Goal: Task Accomplishment & Management: Manage account settings

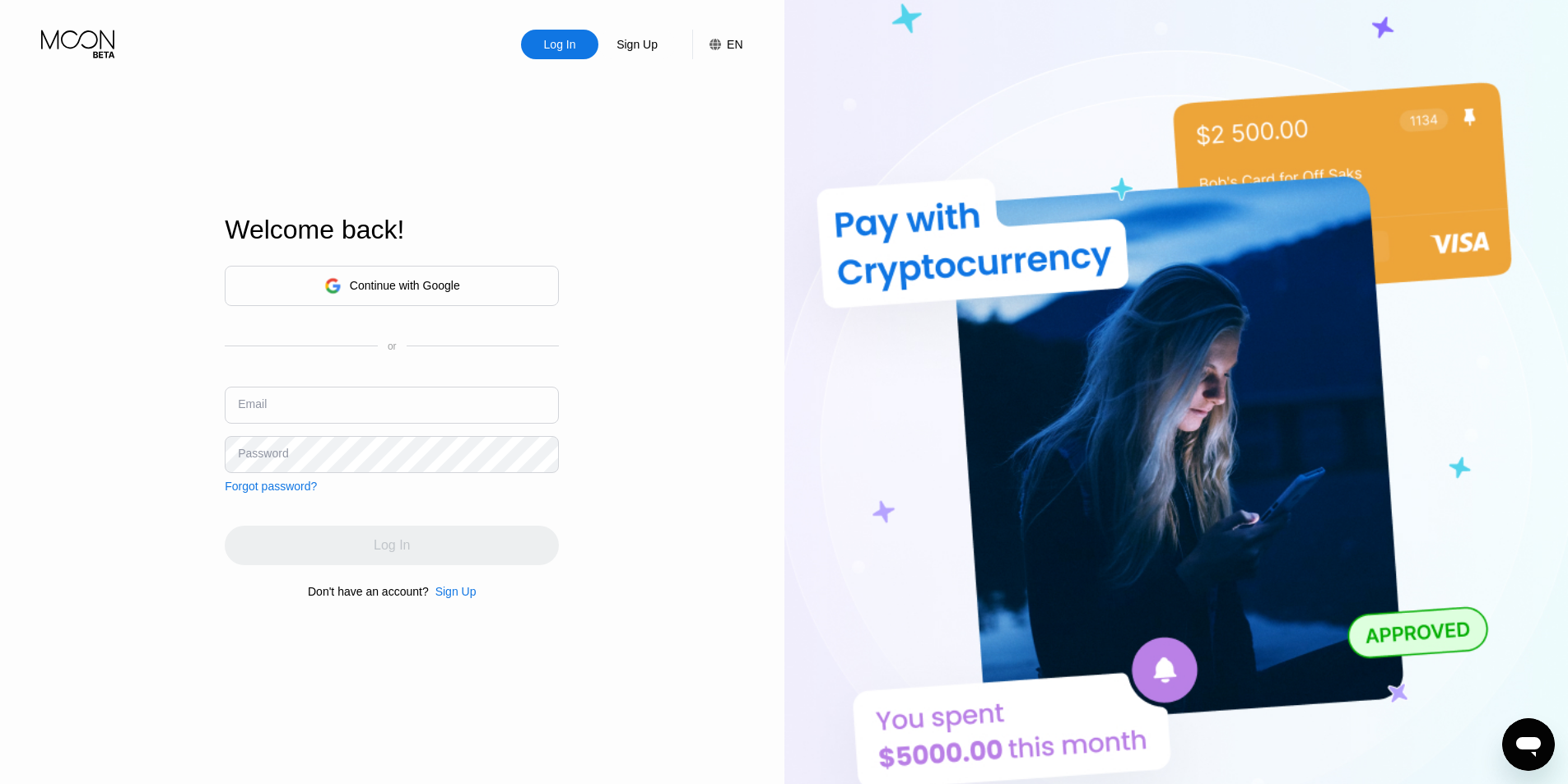
type input "[EMAIL_ADDRESS][DOMAIN_NAME]"
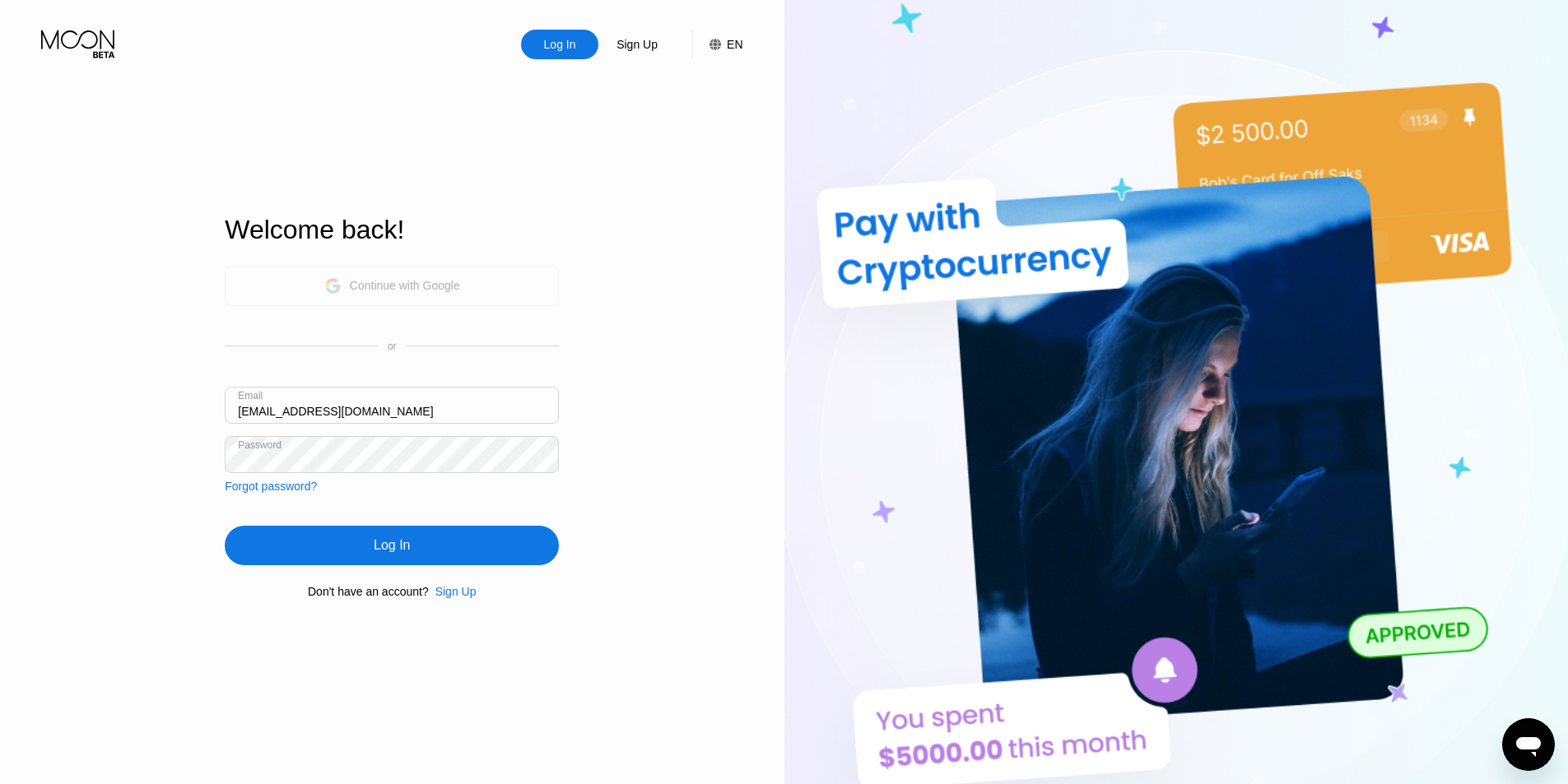
click at [426, 269] on div "Continue with Google" at bounding box center [392, 285] width 334 height 40
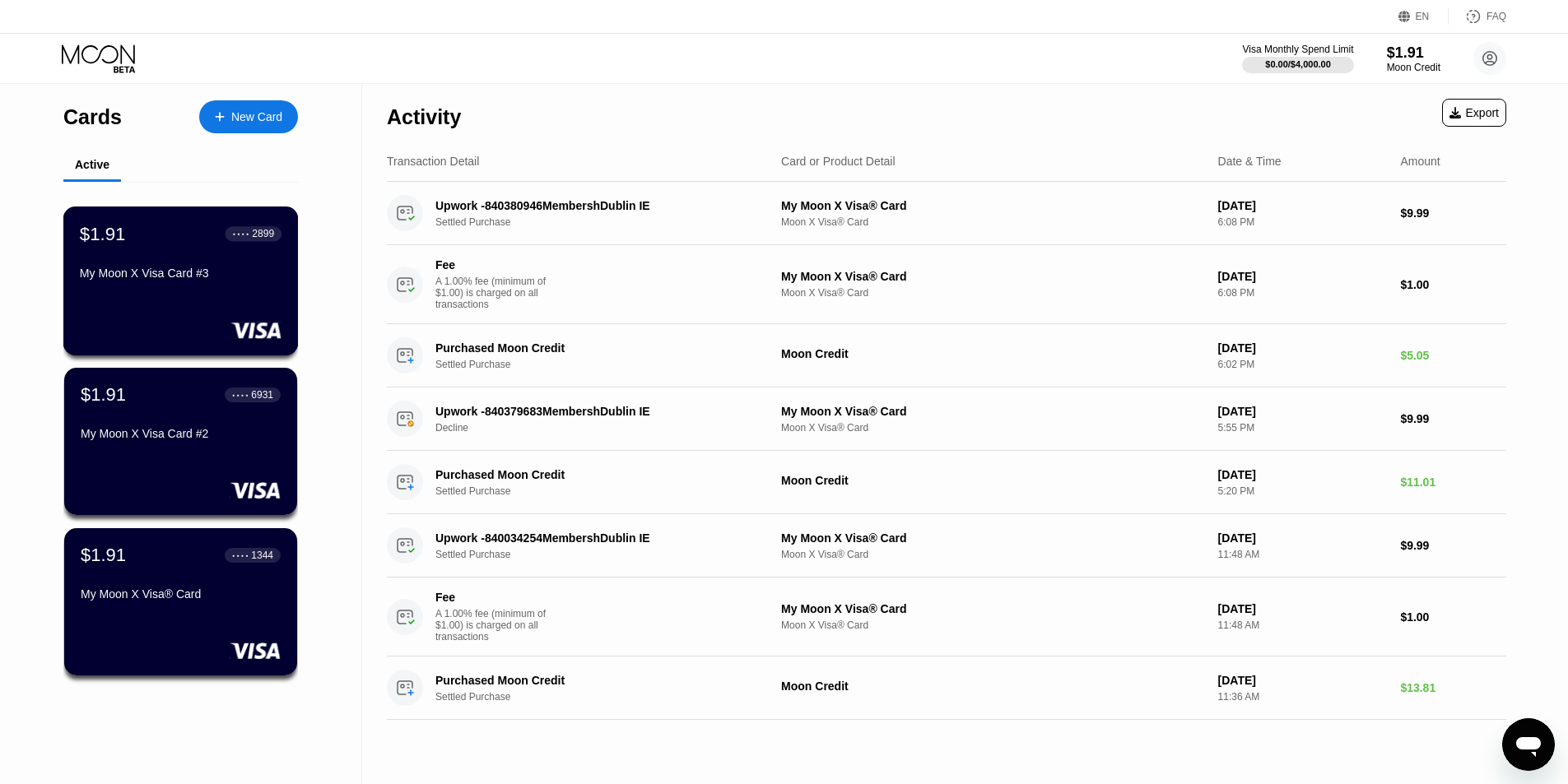
click at [127, 244] on div "$1.91 ● ● ● ● 2899" at bounding box center [180, 234] width 202 height 21
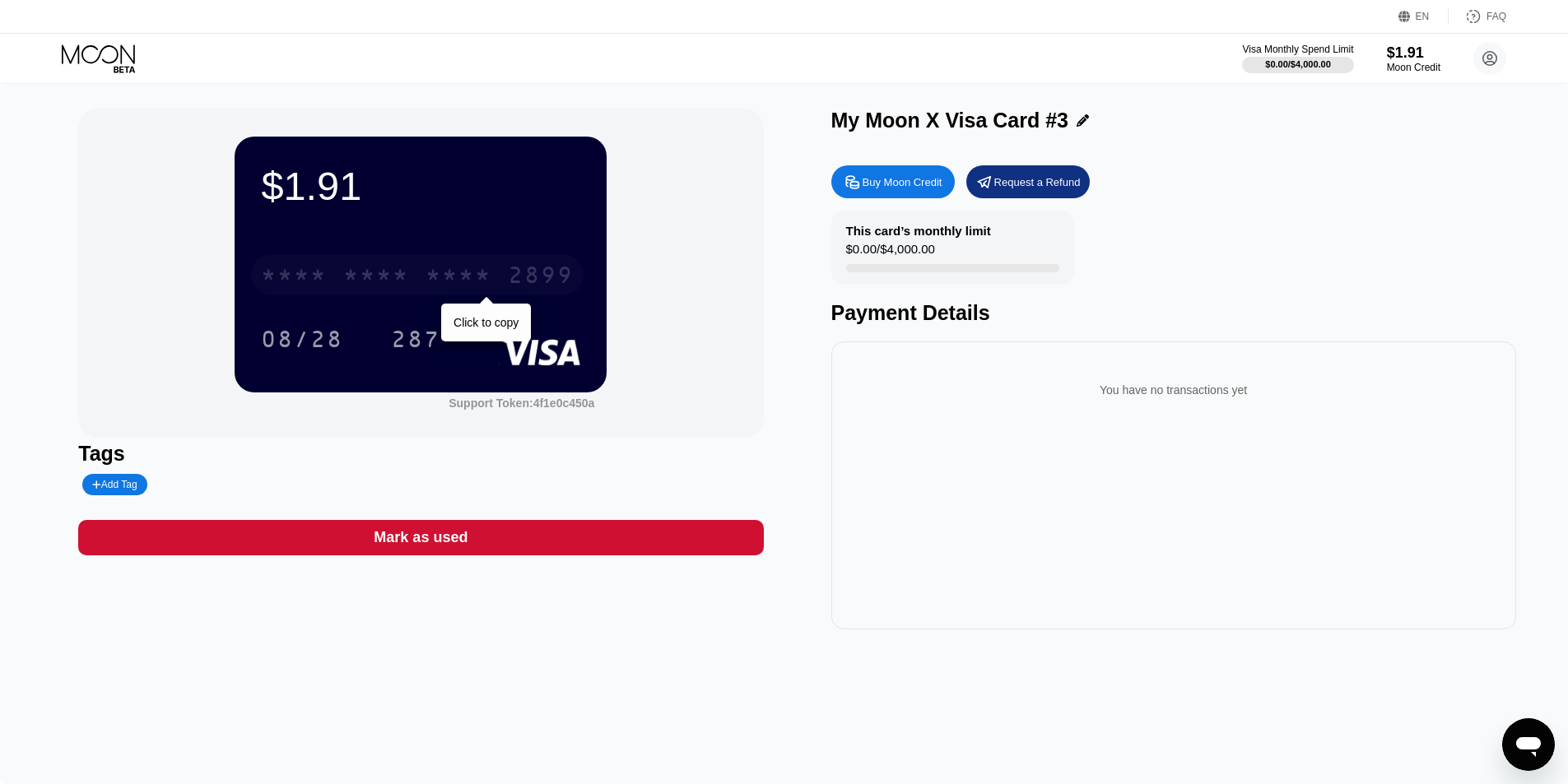
click at [436, 295] on div "* * * * * * * * * * * * 2899" at bounding box center [418, 274] width 332 height 41
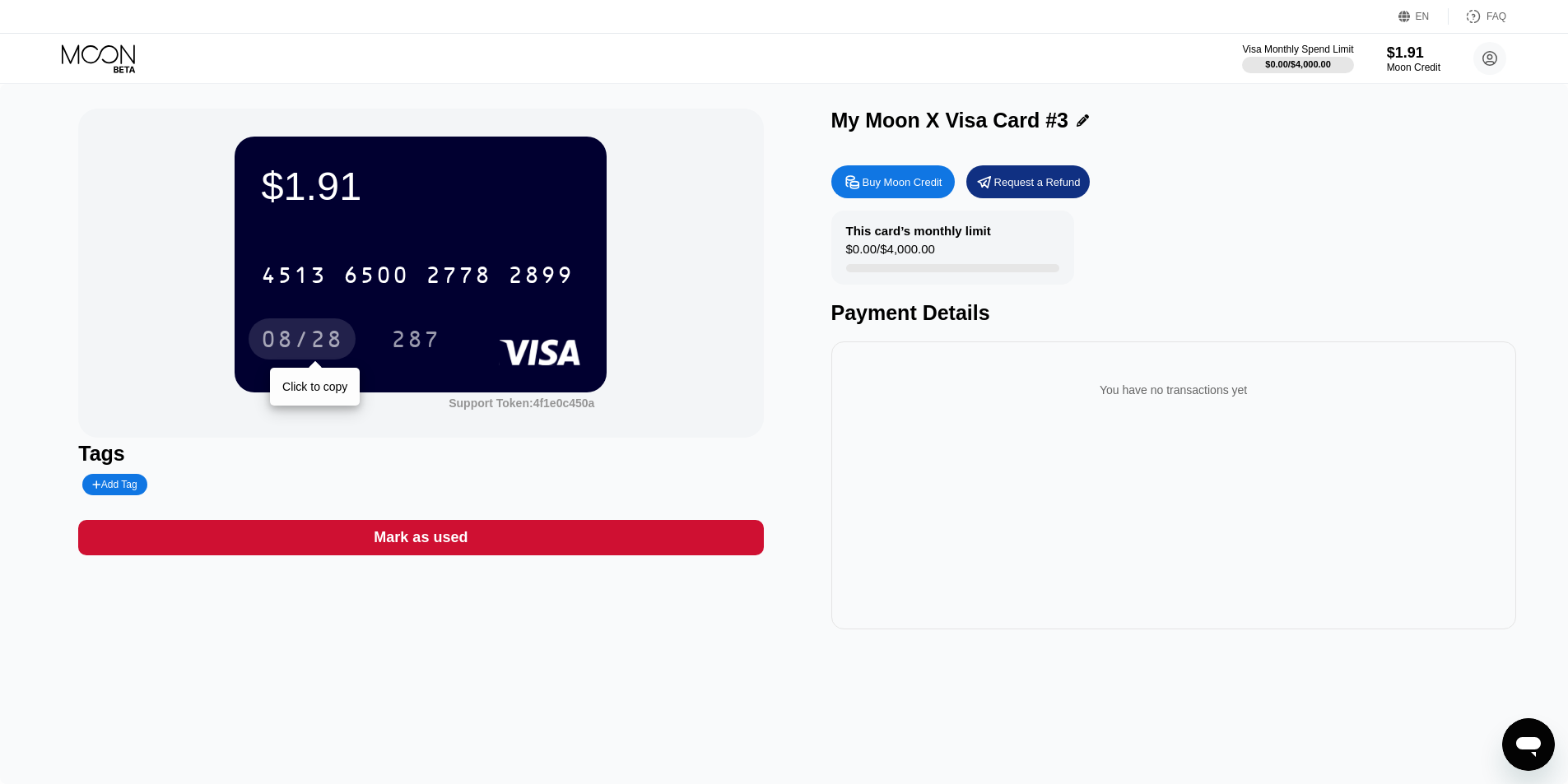
click at [274, 346] on div "08/28" at bounding box center [302, 342] width 83 height 27
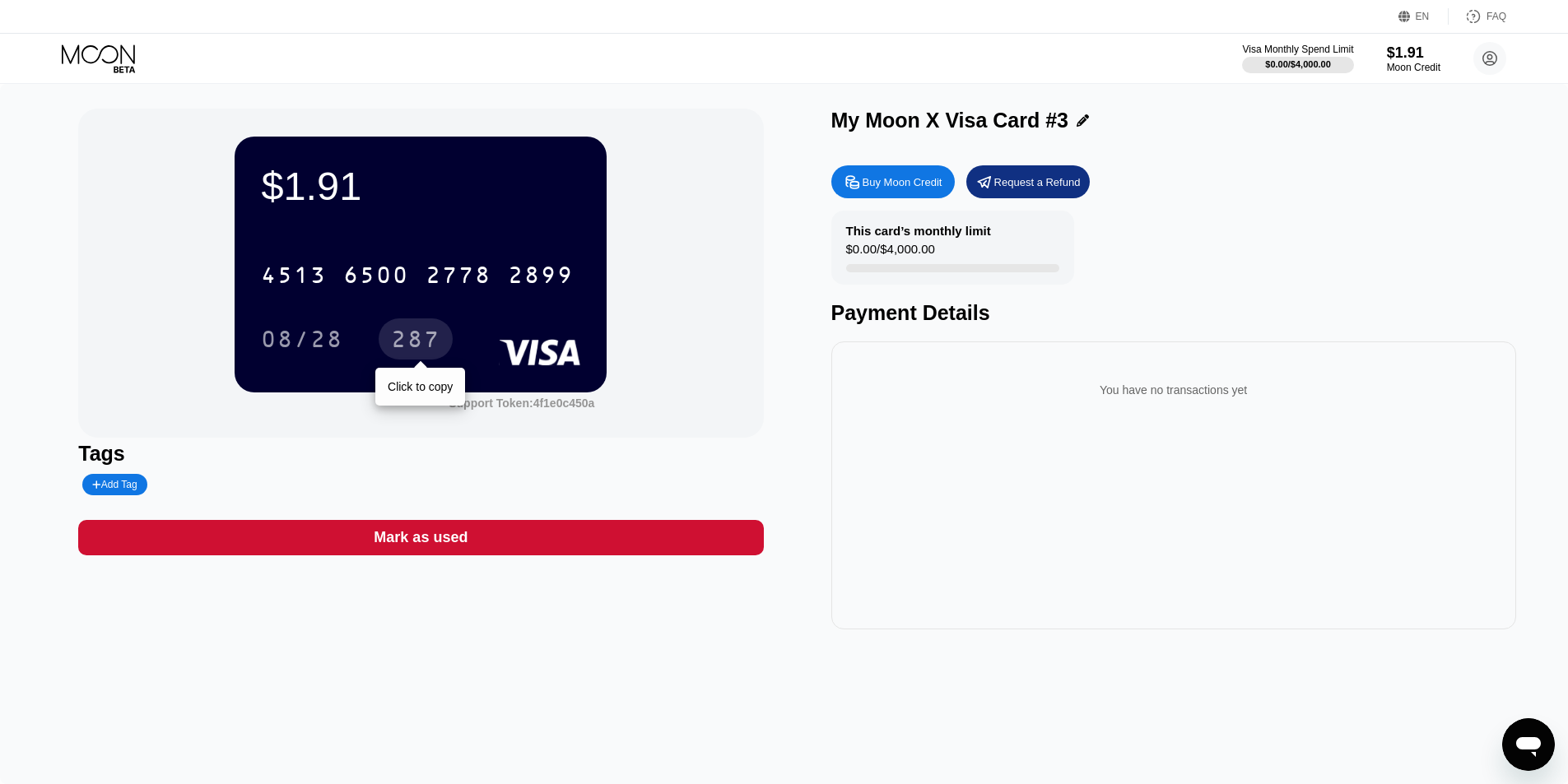
click at [432, 340] on div "287" at bounding box center [416, 342] width 50 height 27
